Goal: Information Seeking & Learning: Find specific fact

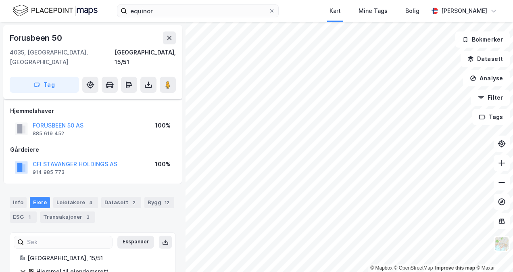
scroll to position [17, 0]
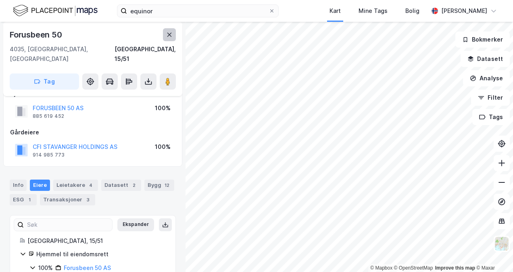
click at [164, 36] on button at bounding box center [169, 34] width 13 height 13
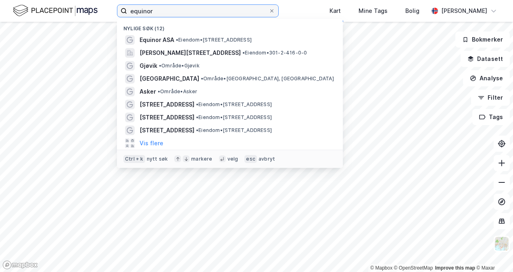
click at [154, 10] on input "equinor" at bounding box center [197, 11] width 141 height 12
drag, startPoint x: 160, startPoint y: 10, endPoint x: 96, endPoint y: 14, distance: 64.6
click at [94, 15] on div "equinor Nylige søk (12) Equinor ASA • Eiendom • [STREET_ADDRESS] • Eiendom • 30…" at bounding box center [256, 11] width 513 height 22
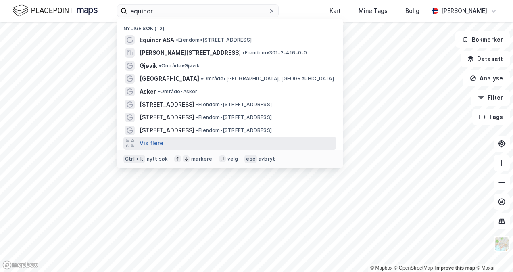
click at [160, 141] on button "Vis flere" at bounding box center [151, 143] width 24 height 10
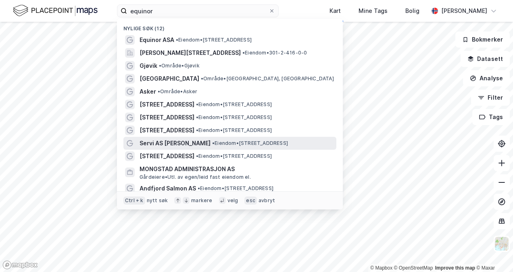
click at [212, 142] on span "•" at bounding box center [213, 143] width 2 height 6
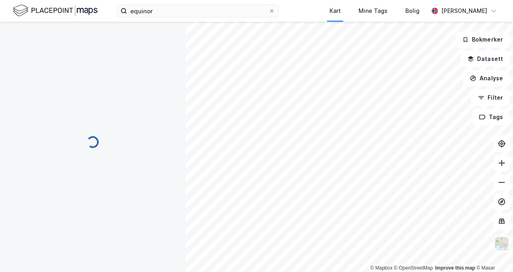
scroll to position [17, 0]
